Goal: Transaction & Acquisition: Book appointment/travel/reservation

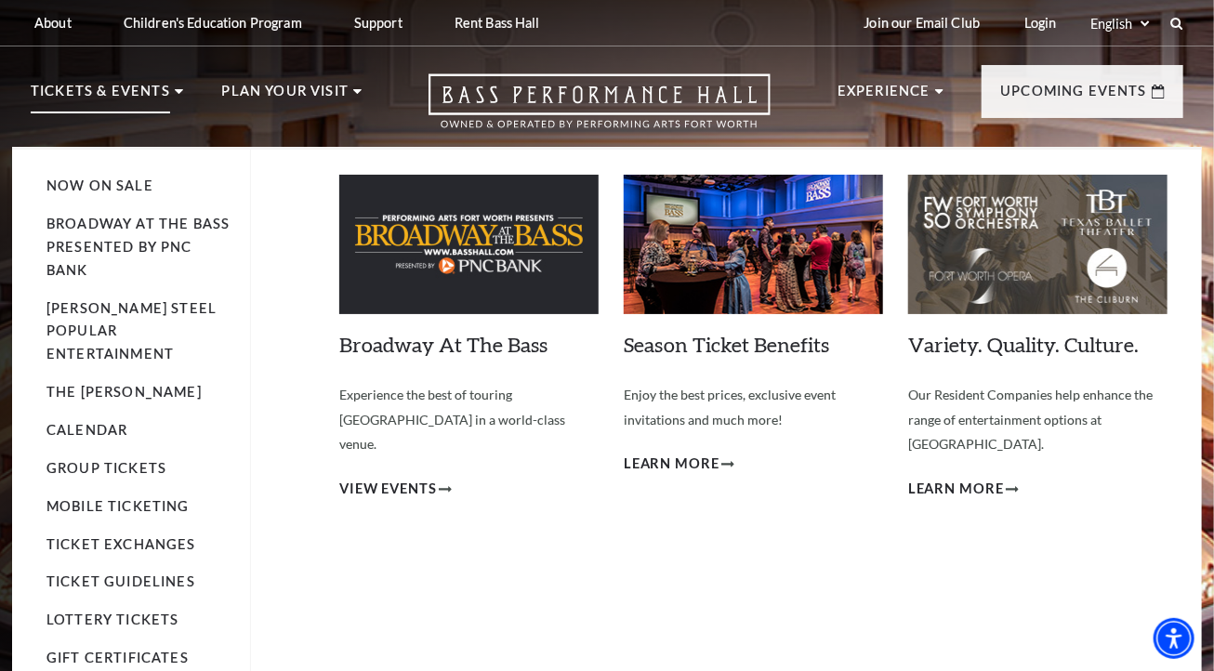
click at [120, 94] on p "Tickets & Events" at bounding box center [100, 96] width 139 height 33
click at [88, 422] on link "Calendar" at bounding box center [86, 430] width 81 height 16
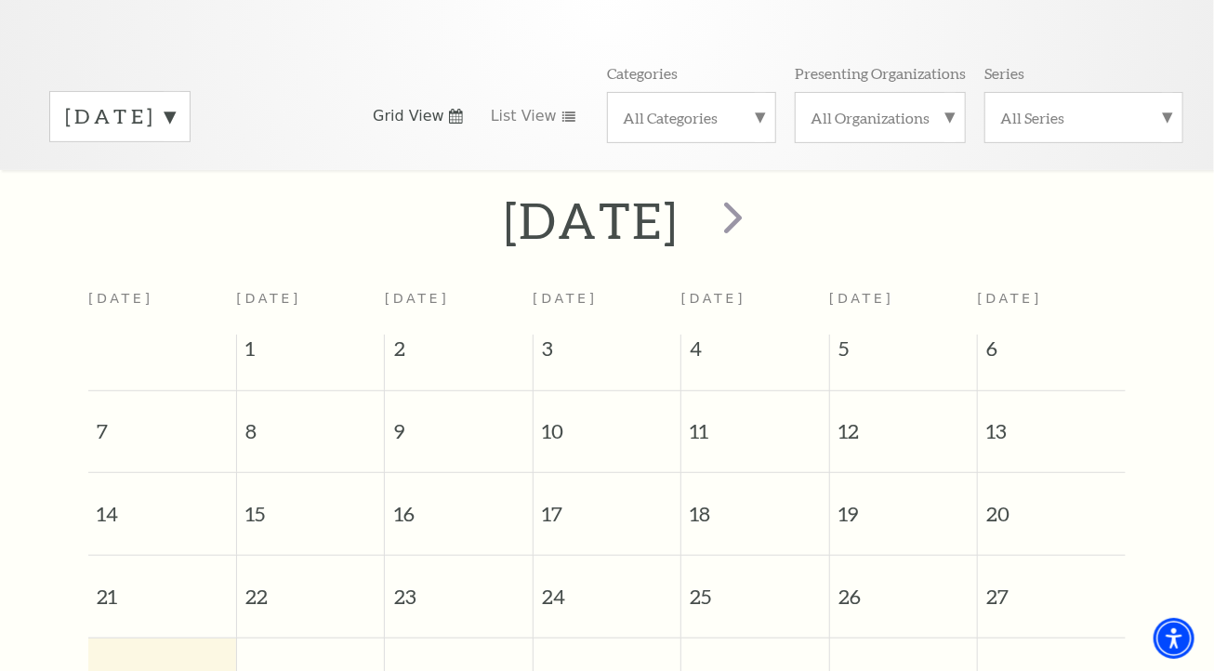
scroll to position [257, 0]
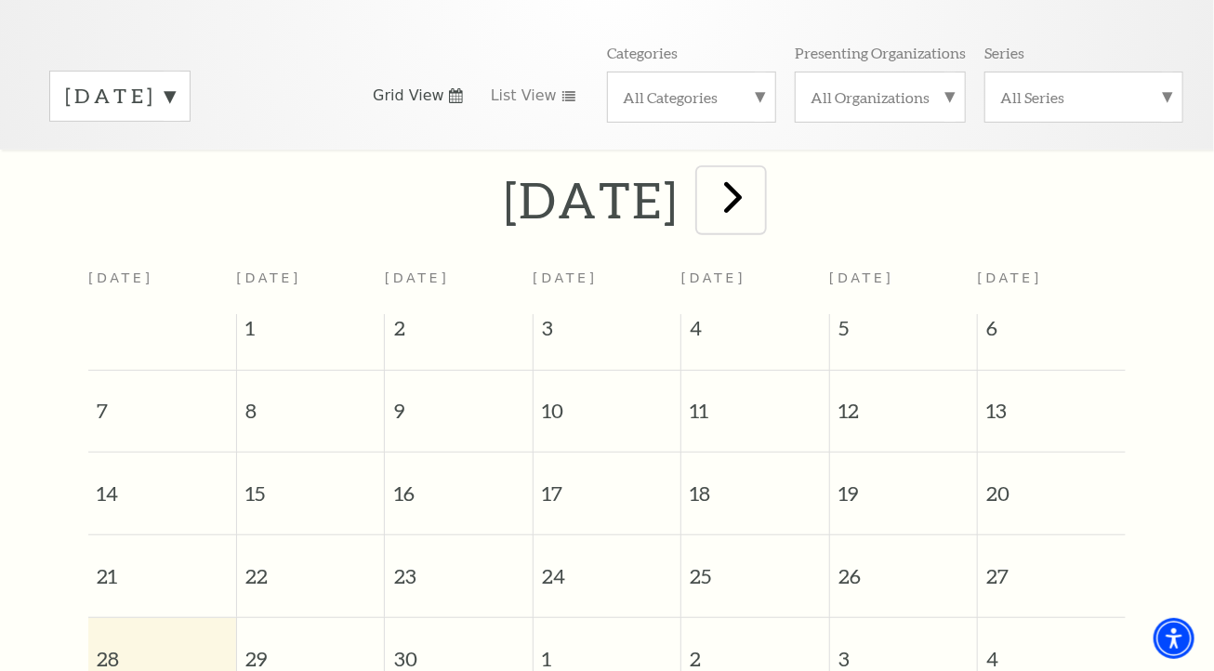
click at [760, 181] on span "next" at bounding box center [733, 196] width 53 height 53
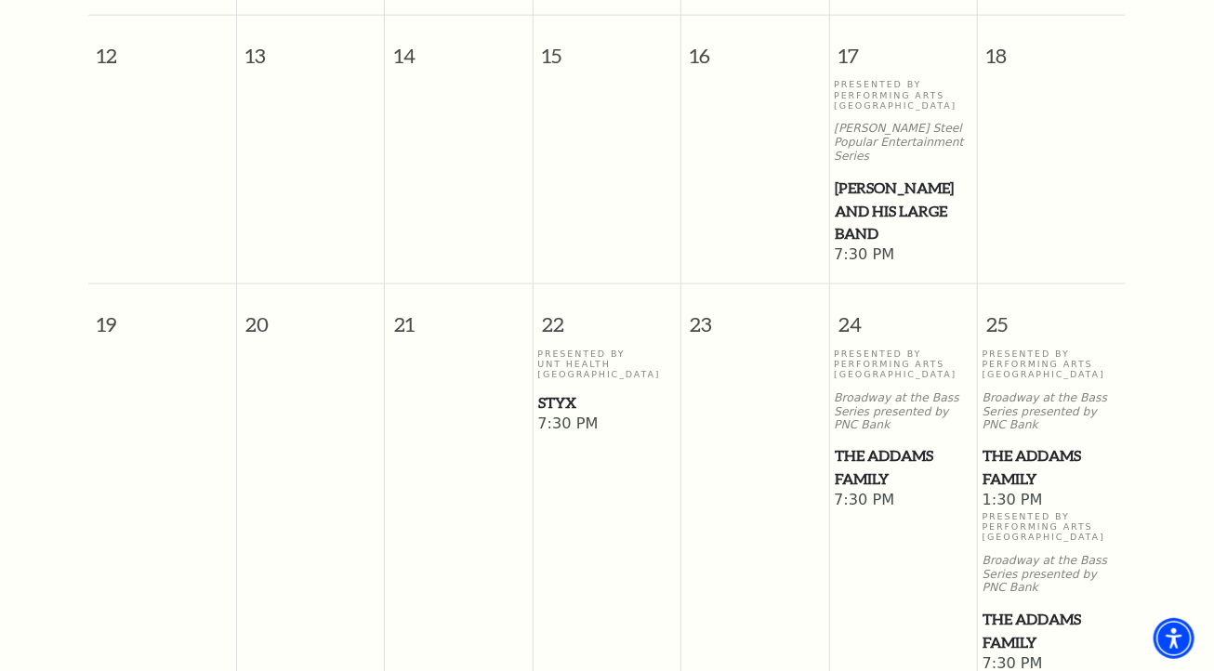
scroll to position [1094, 0]
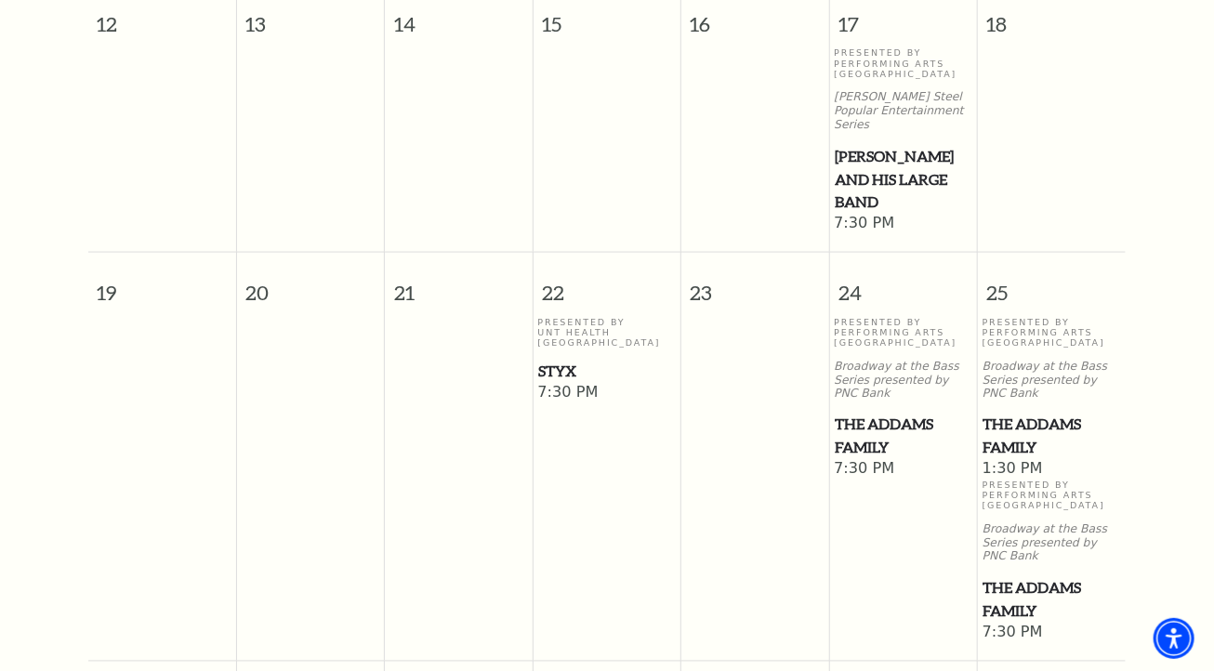
click at [558, 360] on span "Styx" at bounding box center [607, 371] width 137 height 23
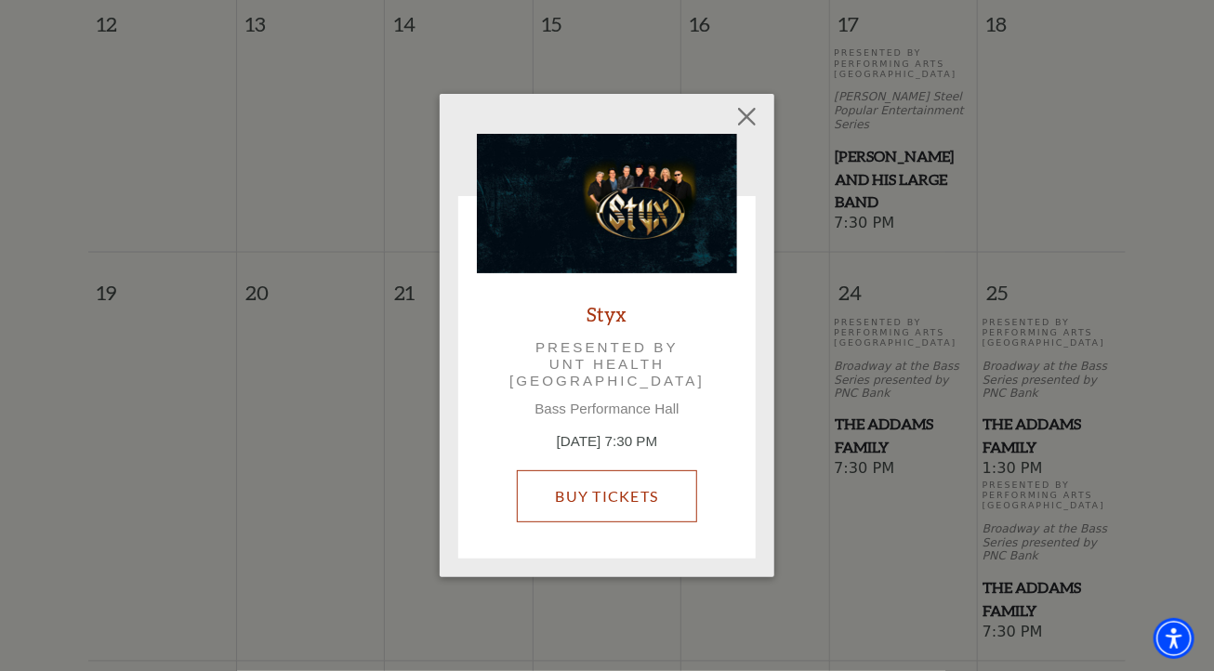
click at [606, 503] on link "Buy Tickets" at bounding box center [606, 497] width 179 height 52
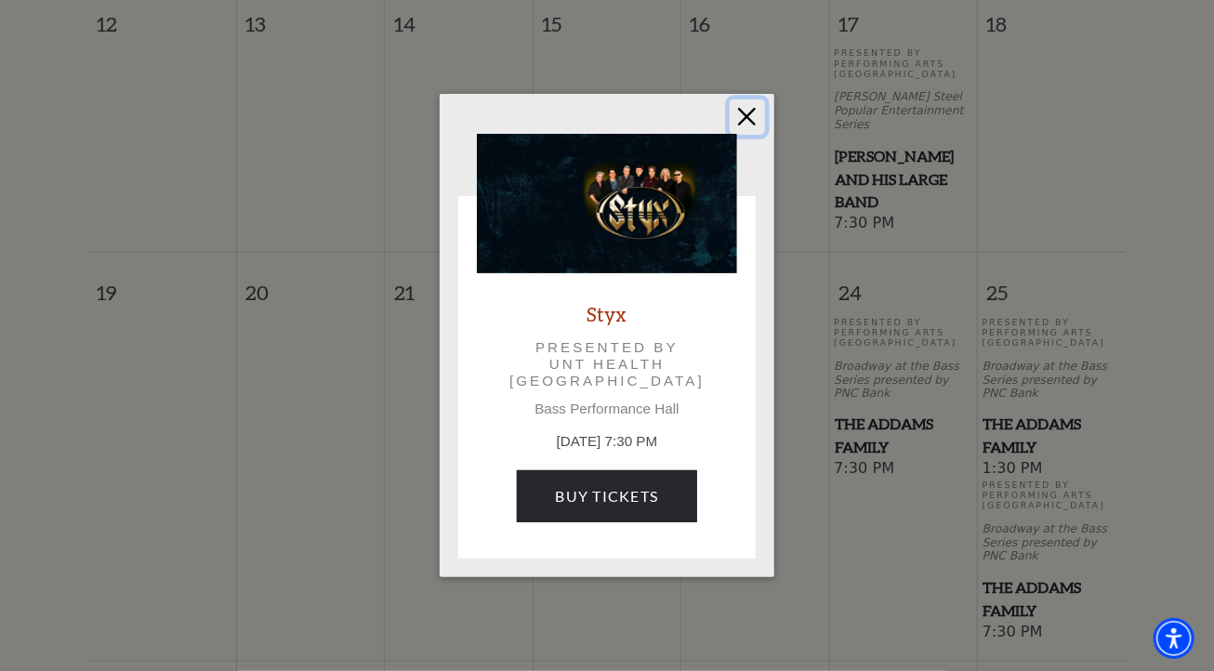
click at [742, 104] on button "Close" at bounding box center [747, 116] width 35 height 35
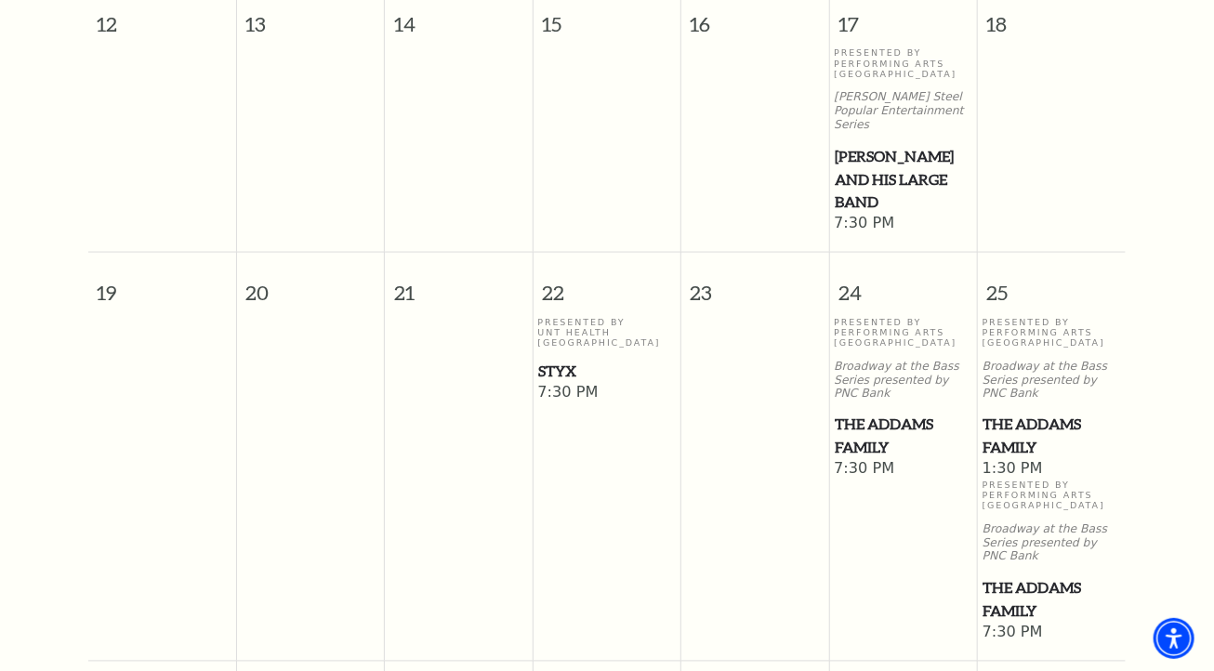
click at [1034, 414] on span "The Addams Family" at bounding box center [1052, 437] width 137 height 46
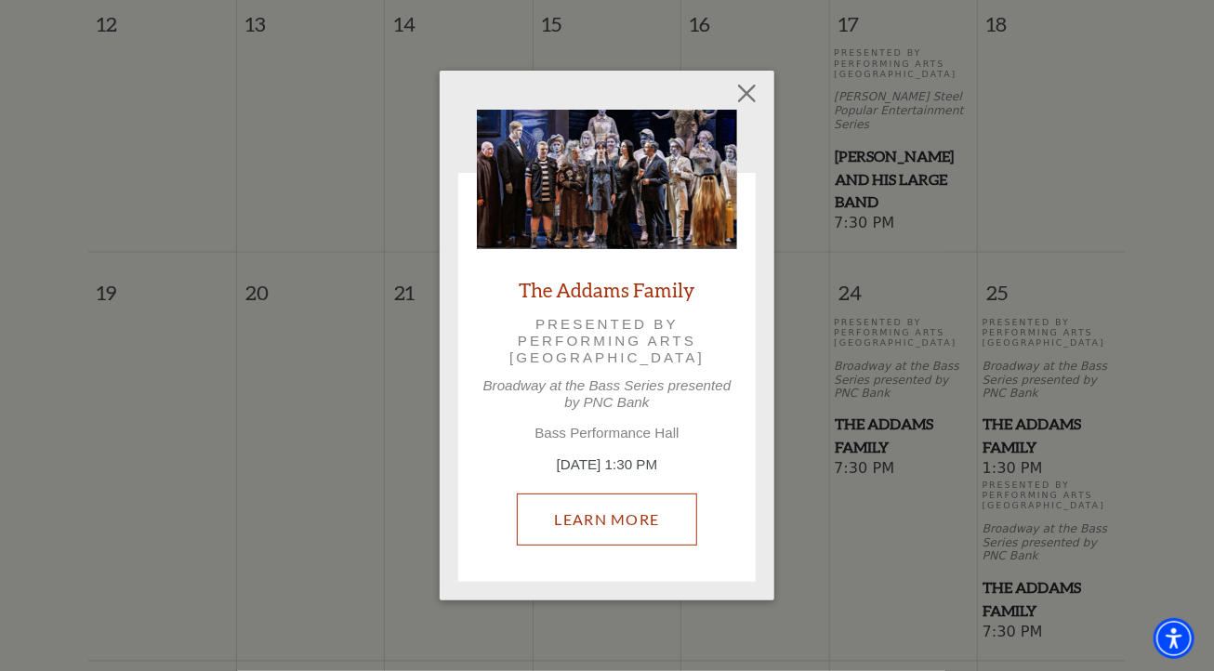
click at [603, 523] on link "Learn More" at bounding box center [607, 520] width 181 height 52
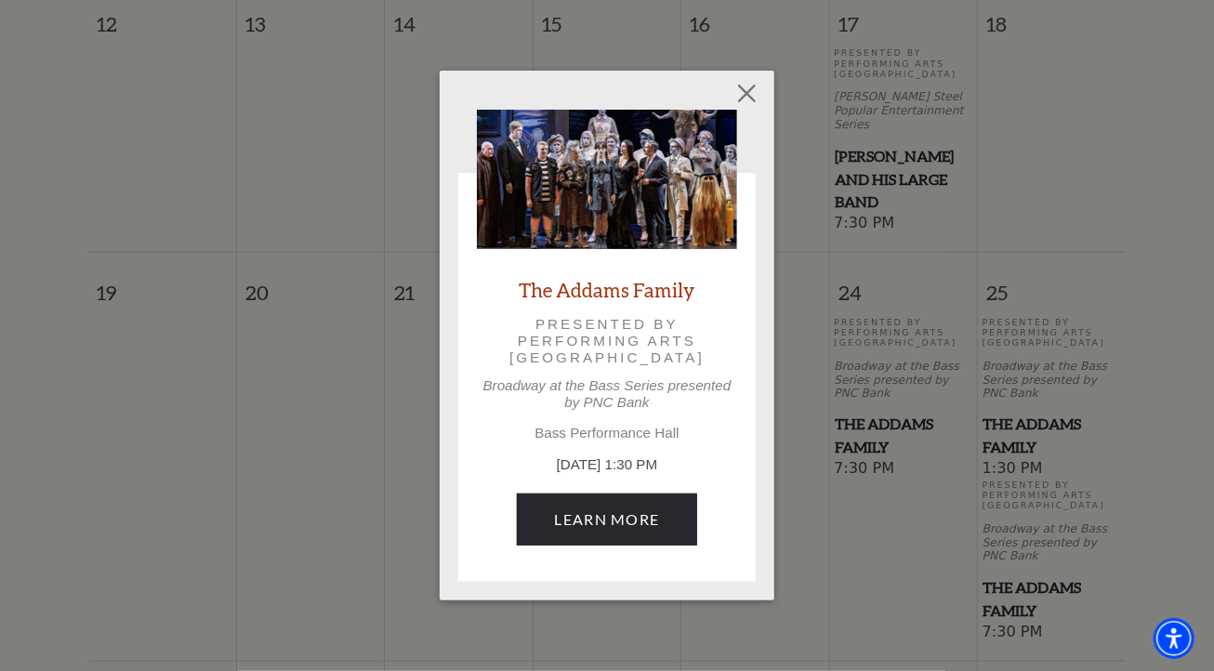
click at [874, 438] on div "Empty heading The Addams Family Presented by Performing Arts Fort Worth Broadwa…" at bounding box center [607, 335] width 1214 height 671
click at [264, 339] on div "Empty heading The Addams Family Presented by Performing Arts Fort Worth Broadwa…" at bounding box center [607, 335] width 1214 height 671
click at [166, 385] on div "Empty heading The Addams Family Presented by Performing Arts Fort Worth Broadwa…" at bounding box center [607, 335] width 1214 height 671
click at [751, 87] on button "Close" at bounding box center [747, 92] width 35 height 35
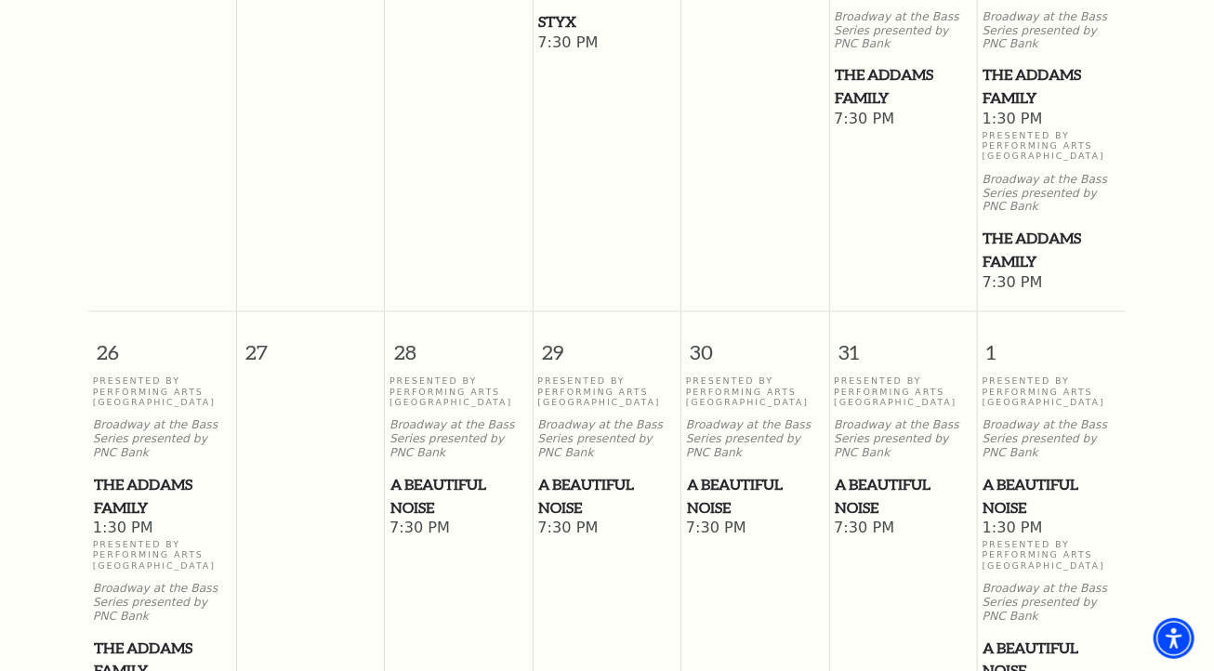
scroll to position [1465, 0]
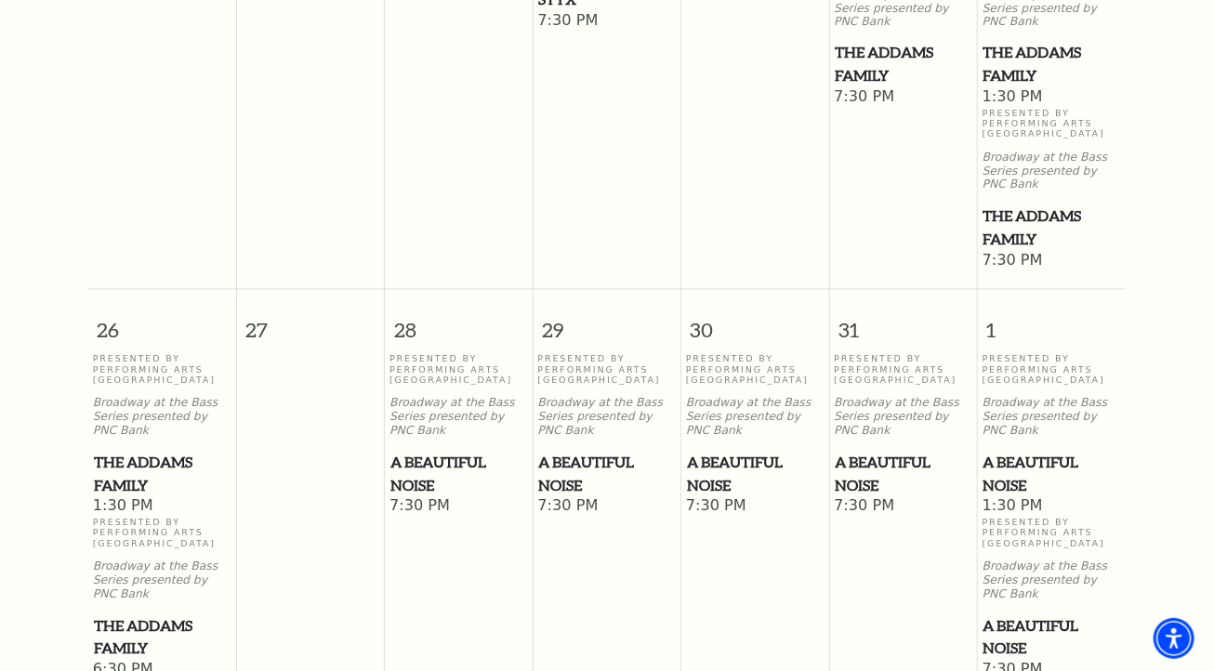
click at [461, 452] on span "A Beautiful Noise" at bounding box center [459, 475] width 137 height 46
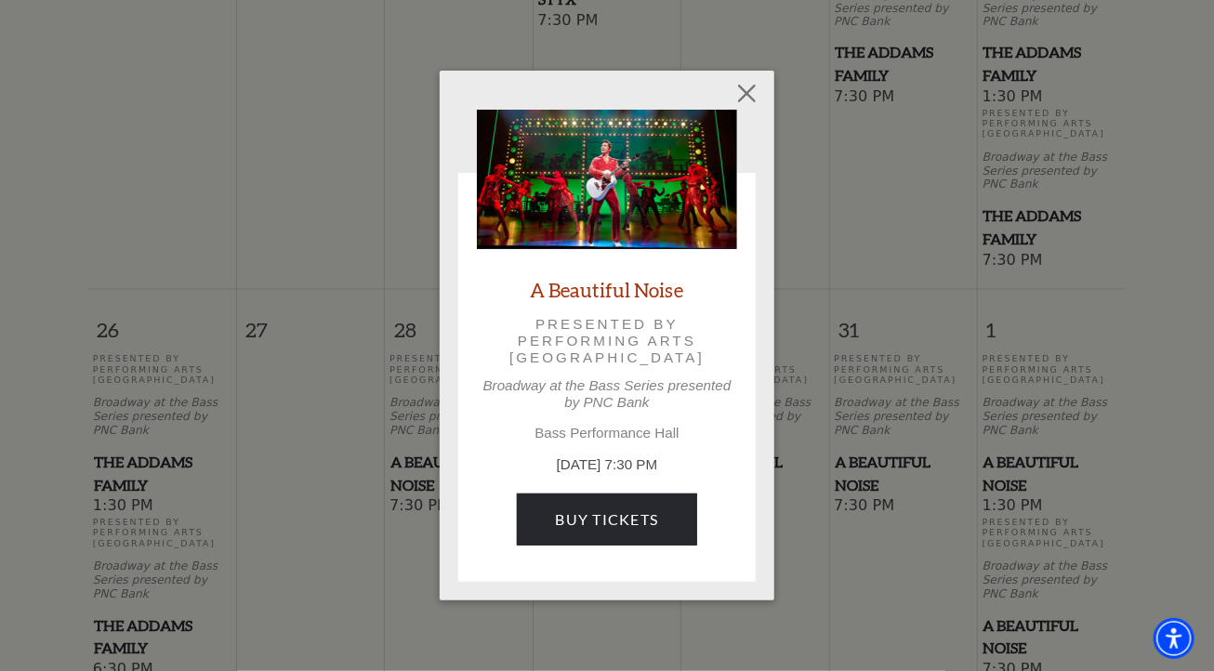
click at [595, 330] on p "Presented by Performing Arts Fort Worth" at bounding box center [607, 341] width 208 height 51
click at [610, 288] on link "A Beautiful Noise" at bounding box center [607, 289] width 153 height 25
click at [736, 99] on button "Close" at bounding box center [747, 92] width 35 height 35
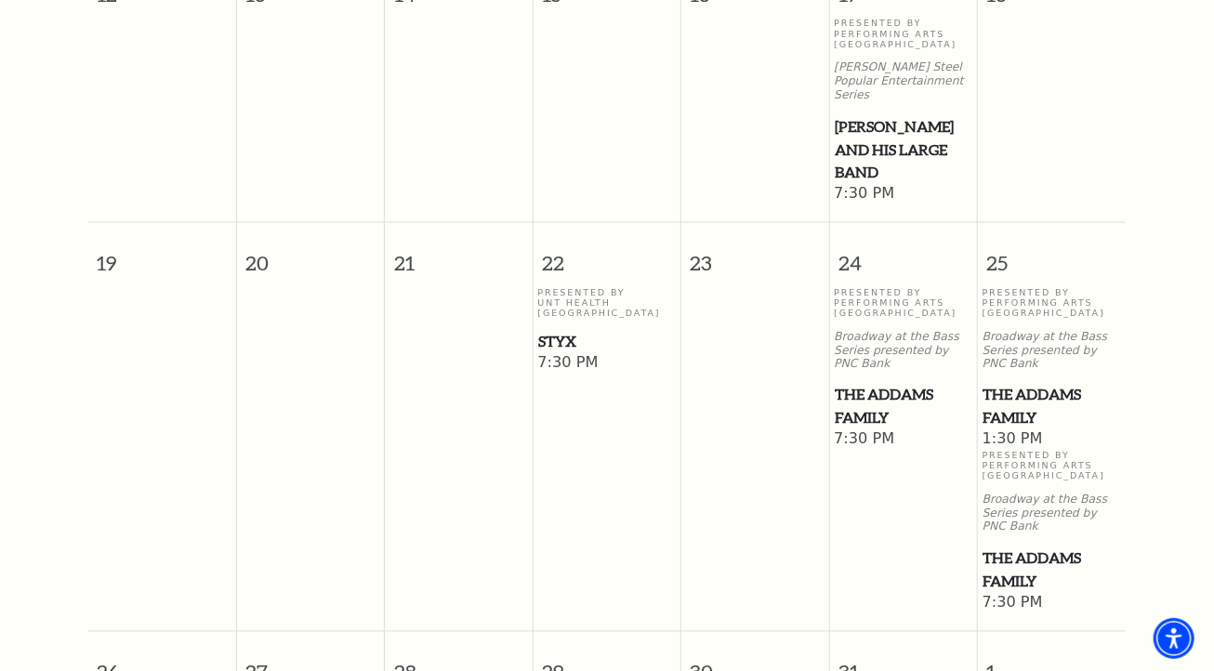
scroll to position [1094, 0]
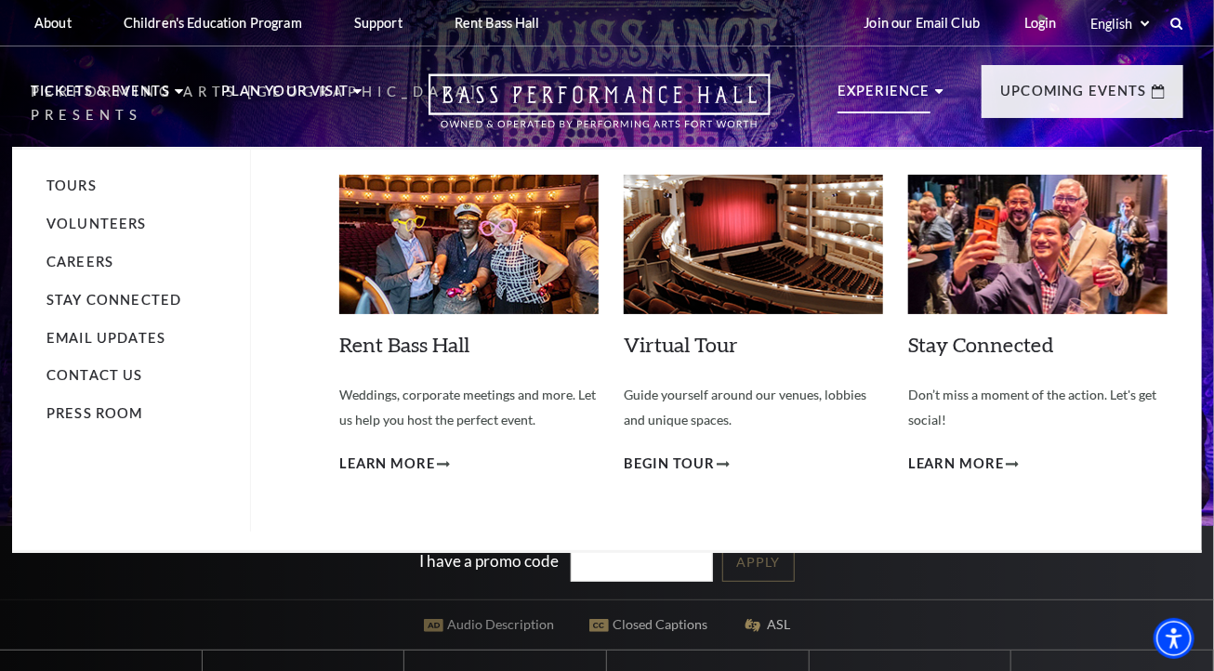
click at [865, 136] on li "Experience Tours Volunteers Careers Stay Connected Email Updates Contact Us Pre…" at bounding box center [891, 111] width 106 height 62
